Goal: Information Seeking & Learning: Learn about a topic

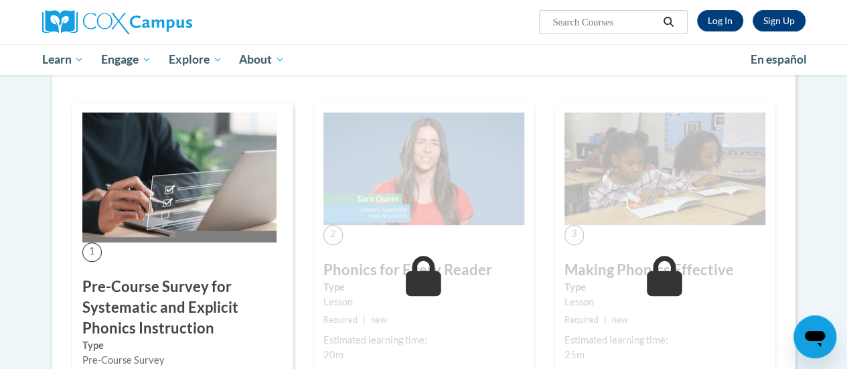
scroll to position [222, 0]
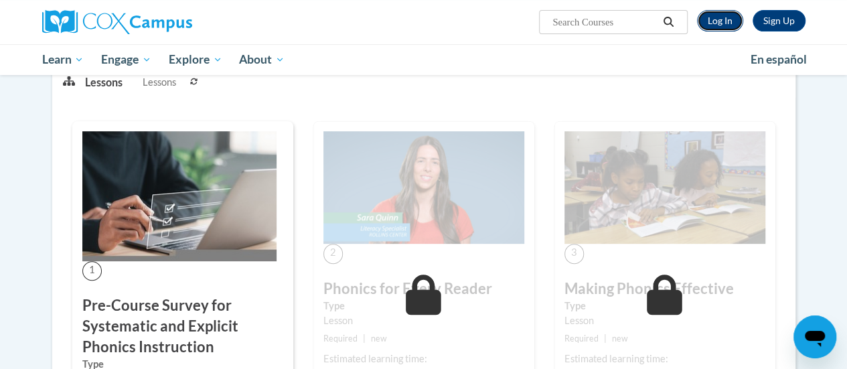
click at [718, 22] on link "Log In" at bounding box center [720, 20] width 46 height 21
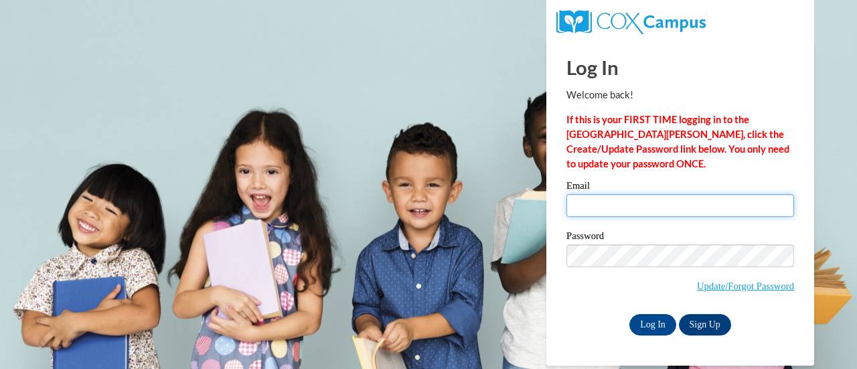
drag, startPoint x: 652, startPoint y: 204, endPoint x: 661, endPoint y: 212, distance: 12.8
click at [652, 204] on input "Email" at bounding box center [680, 205] width 228 height 23
type input "hkherman@my.waketech.edu"
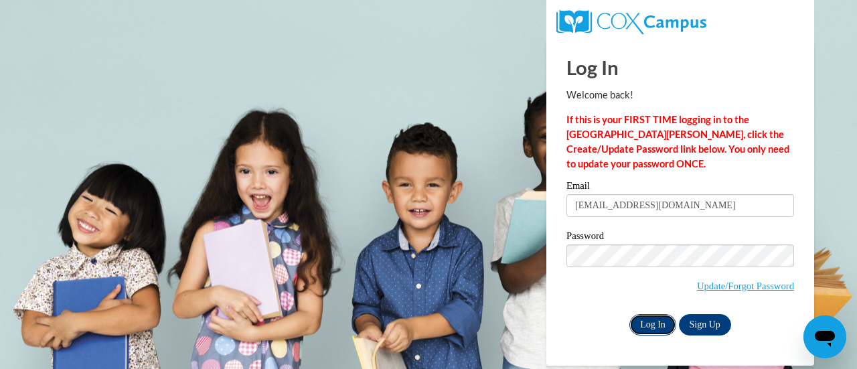
click at [647, 325] on input "Log In" at bounding box center [652, 324] width 47 height 21
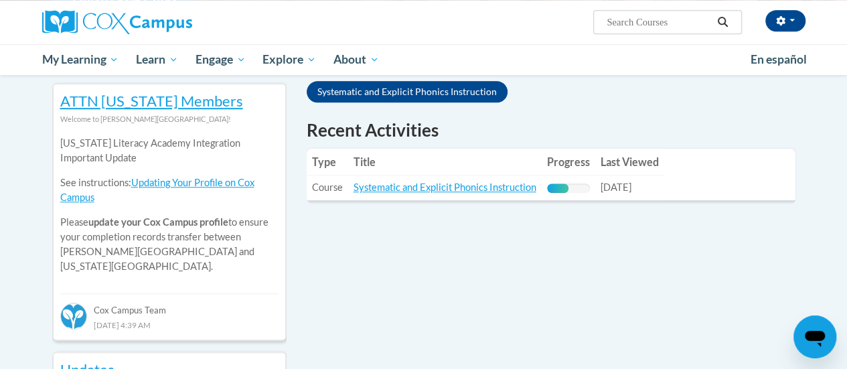
scroll to position [440, 0]
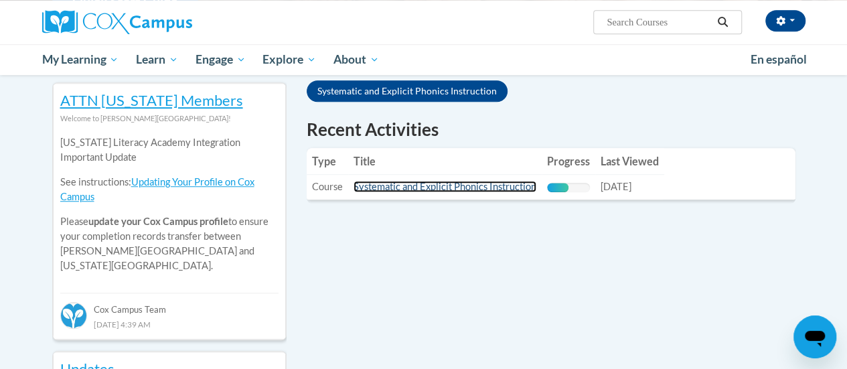
click at [460, 188] on link "Systematic and Explicit Phonics Instruction" at bounding box center [444, 186] width 183 height 11
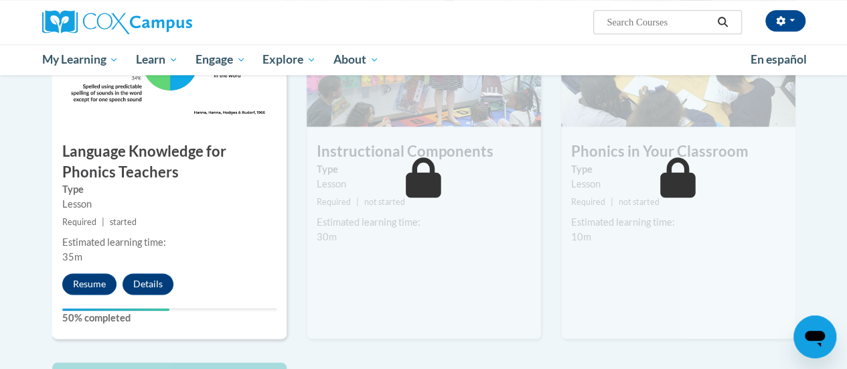
scroll to position [744, 0]
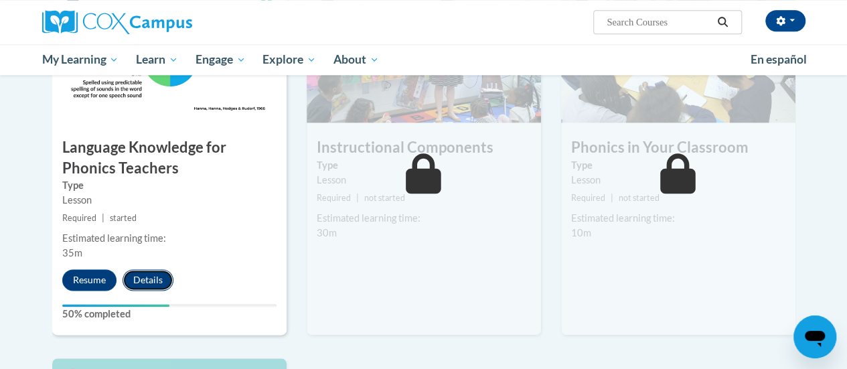
click at [143, 270] on button "Details" at bounding box center [148, 279] width 51 height 21
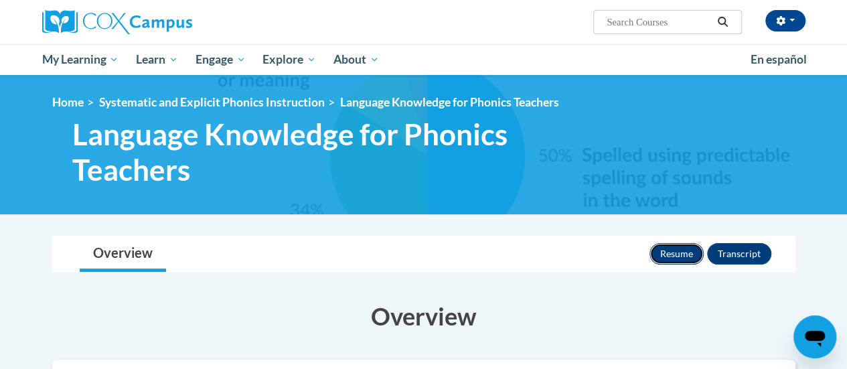
click at [667, 252] on button "Resume" at bounding box center [676, 253] width 54 height 21
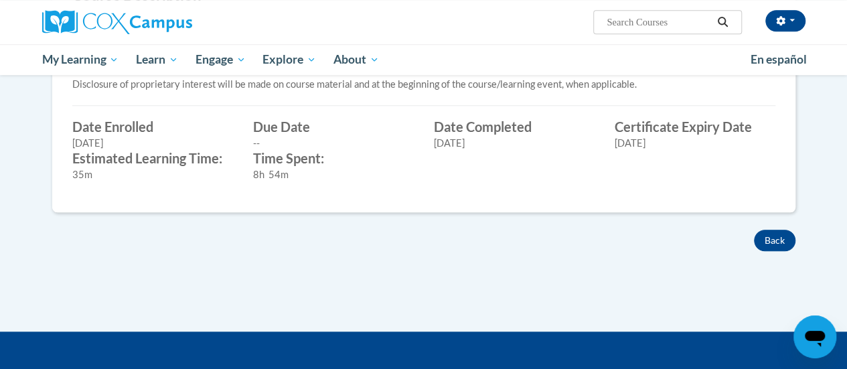
scroll to position [530, 0]
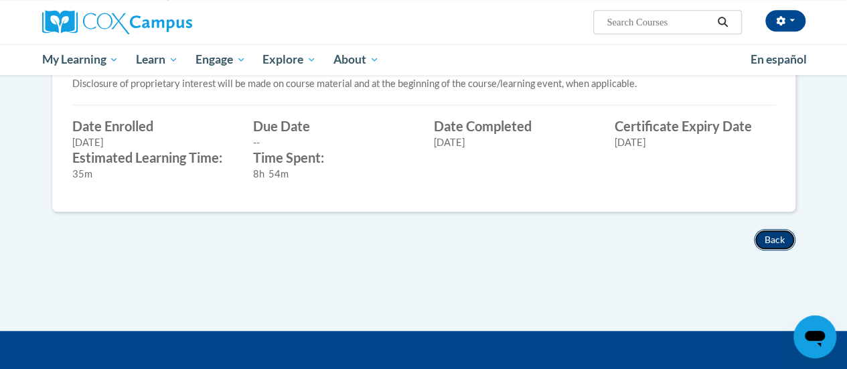
click at [773, 247] on button "Back" at bounding box center [775, 239] width 42 height 21
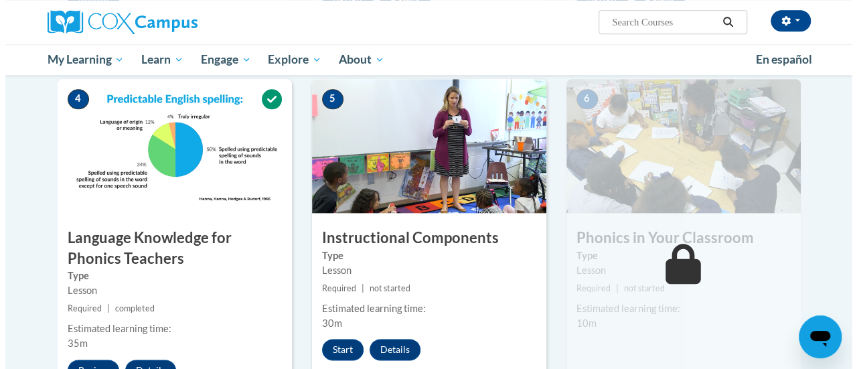
scroll to position [774, 0]
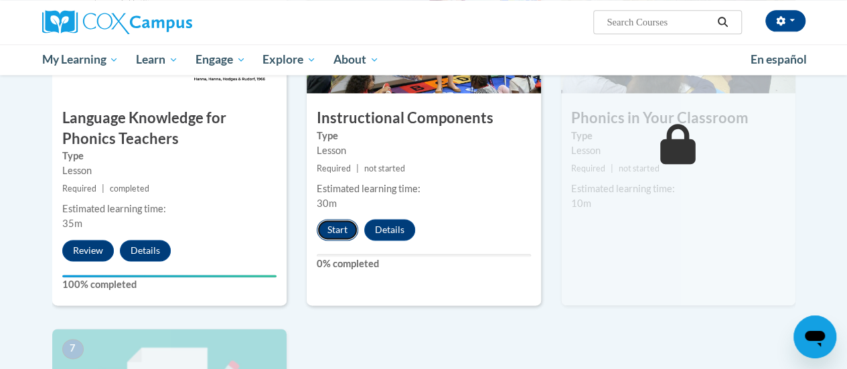
click at [339, 232] on button "Start" at bounding box center [338, 229] width 42 height 21
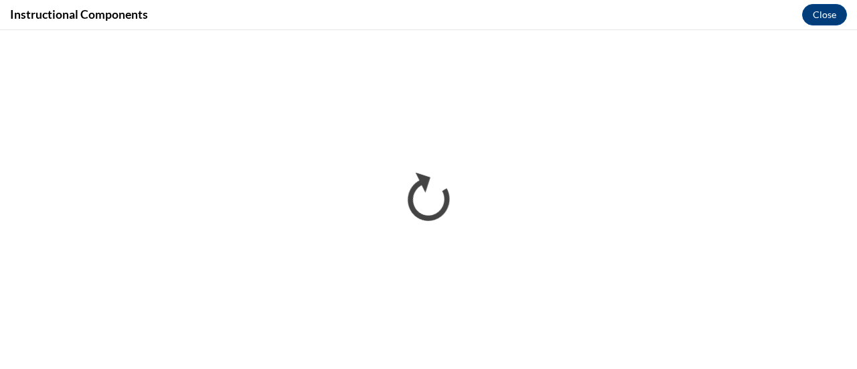
scroll to position [0, 0]
